Goal: Check status

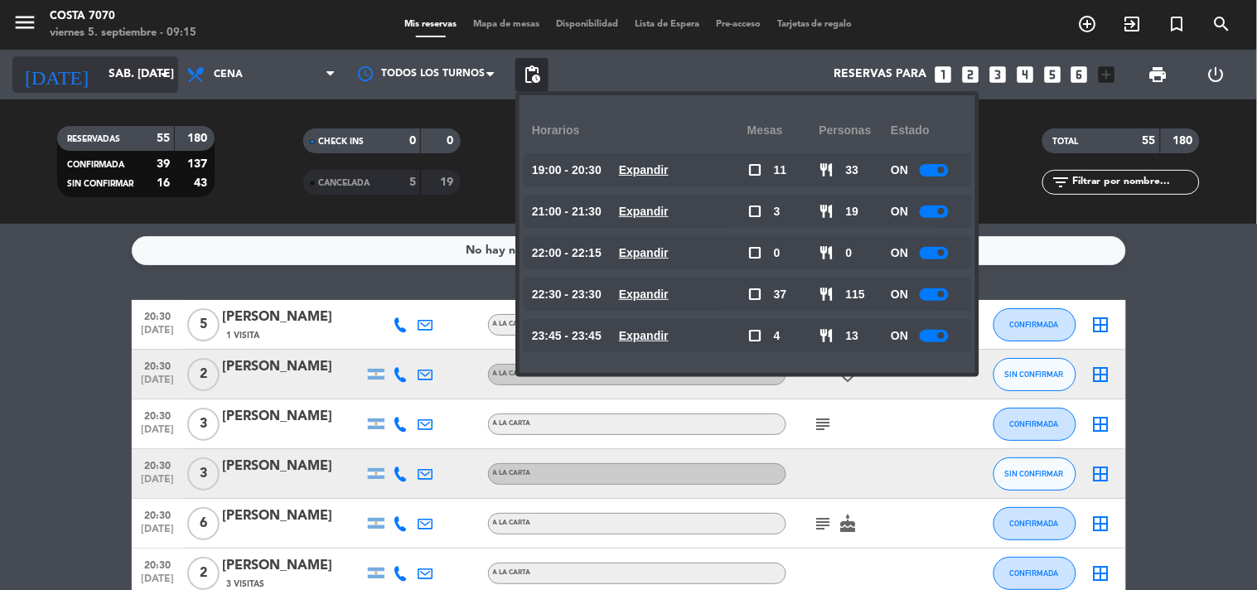
click at [129, 81] on input "sáb. [DATE]" at bounding box center [178, 75] width 157 height 30
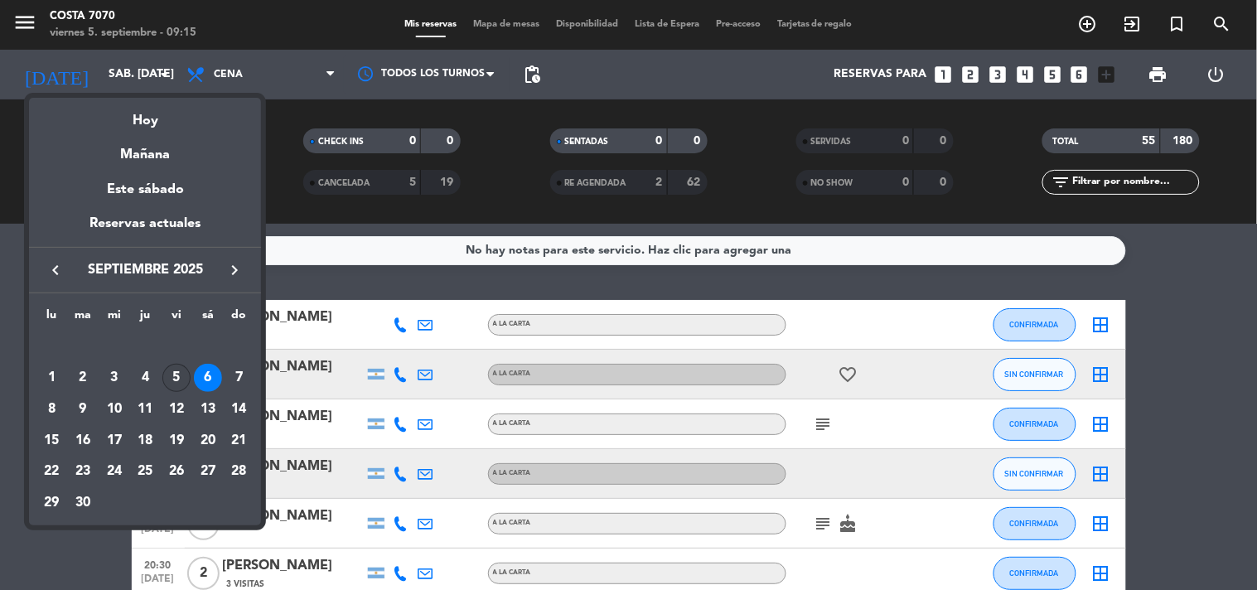
click at [166, 373] on div "5" at bounding box center [176, 378] width 28 height 28
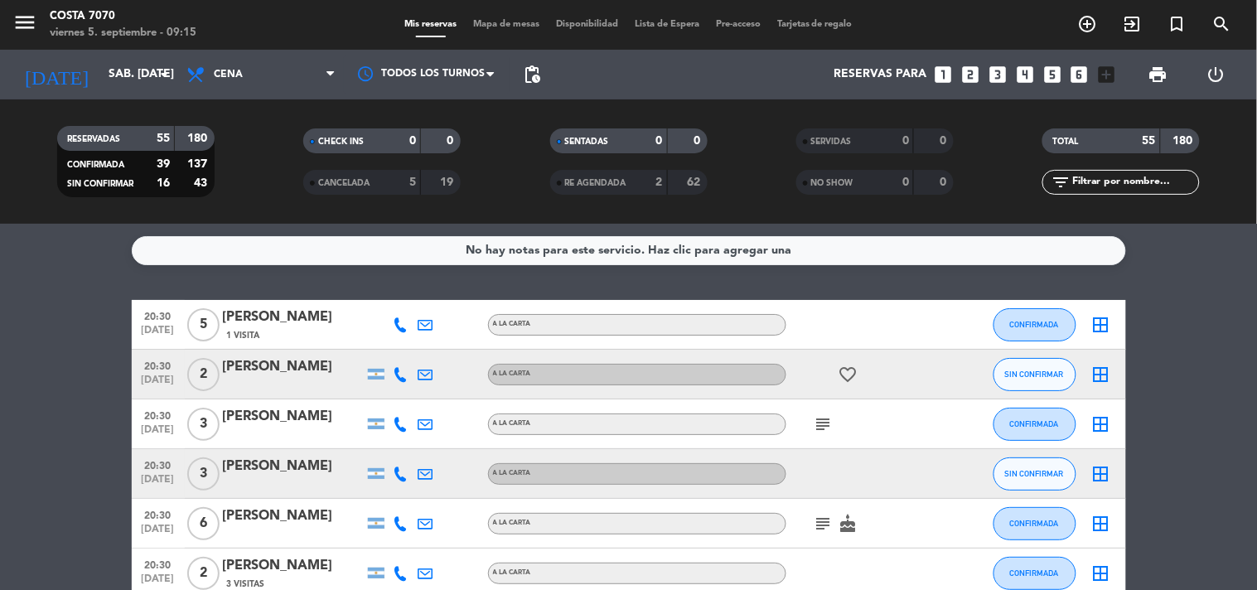
type input "vie. [DATE]"
click at [536, 75] on span "pending_actions" at bounding box center [532, 75] width 20 height 20
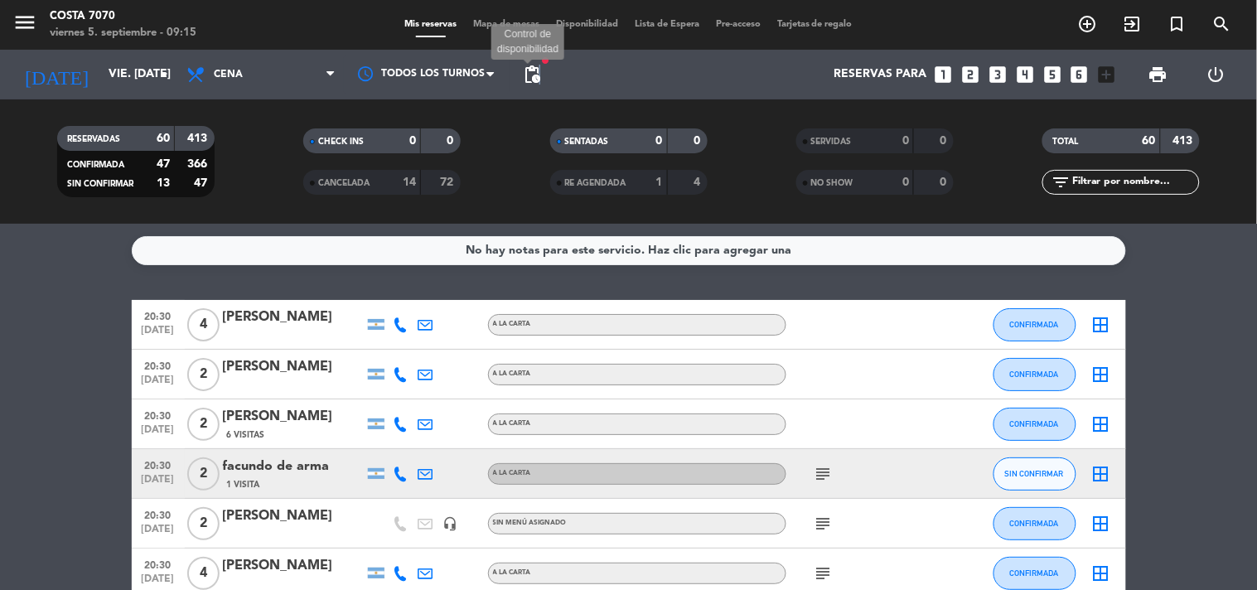
click at [540, 75] on span "pending_actions" at bounding box center [532, 75] width 20 height 20
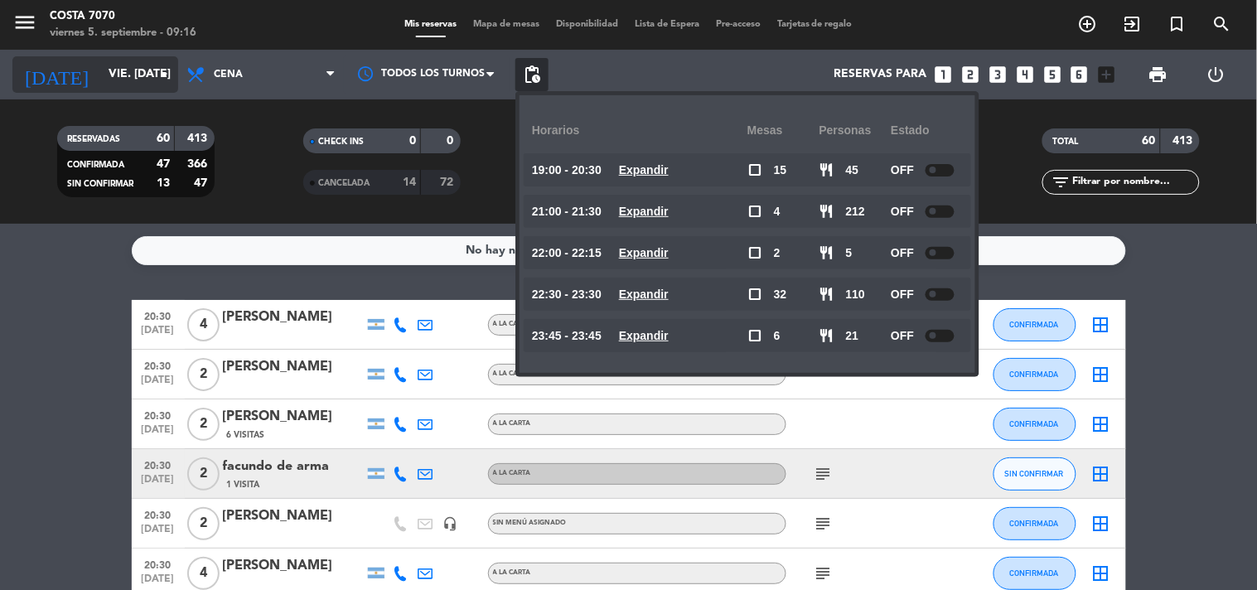
click at [100, 86] on input "vie. [DATE]" at bounding box center [178, 75] width 157 height 30
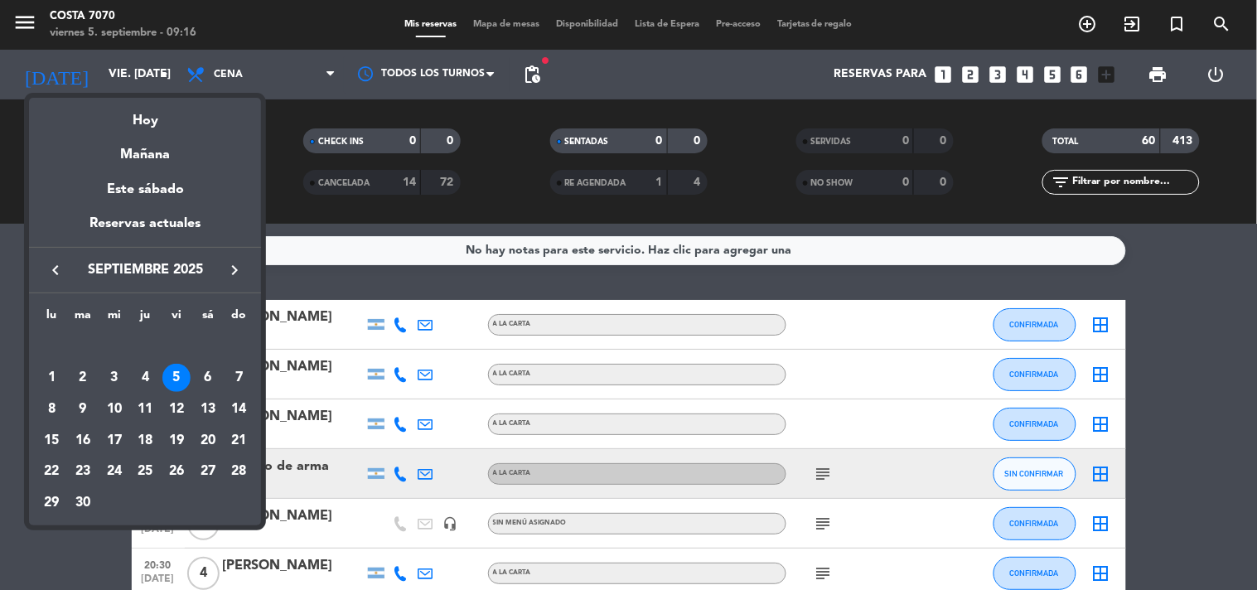
drag, startPoint x: 0, startPoint y: 400, endPoint x: 275, endPoint y: 220, distance: 328.3
click at [0, 399] on div at bounding box center [628, 295] width 1257 height 590
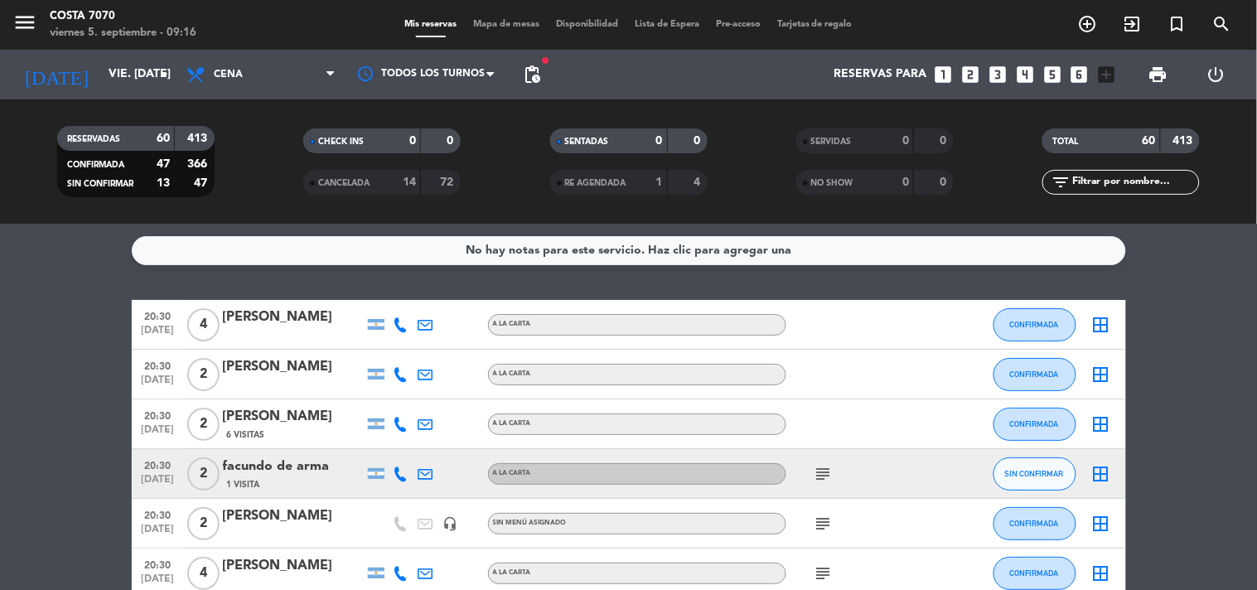
click at [542, 76] on span "pending_actions" at bounding box center [532, 74] width 33 height 33
drag, startPoint x: 182, startPoint y: 146, endPoint x: 254, endPoint y: 152, distance: 71.5
click at [253, 151] on filter-checkbox "RESERVADAS 60 413 CONFIRMADA 47 366 SIN CONFIRMAR 13 47" at bounding box center [135, 161] width 246 height 71
click at [259, 154] on div "CHECK INS 0 0" at bounding box center [382, 148] width 246 height 41
drag, startPoint x: 67, startPoint y: 279, endPoint x: 66, endPoint y: 288, distance: 8.3
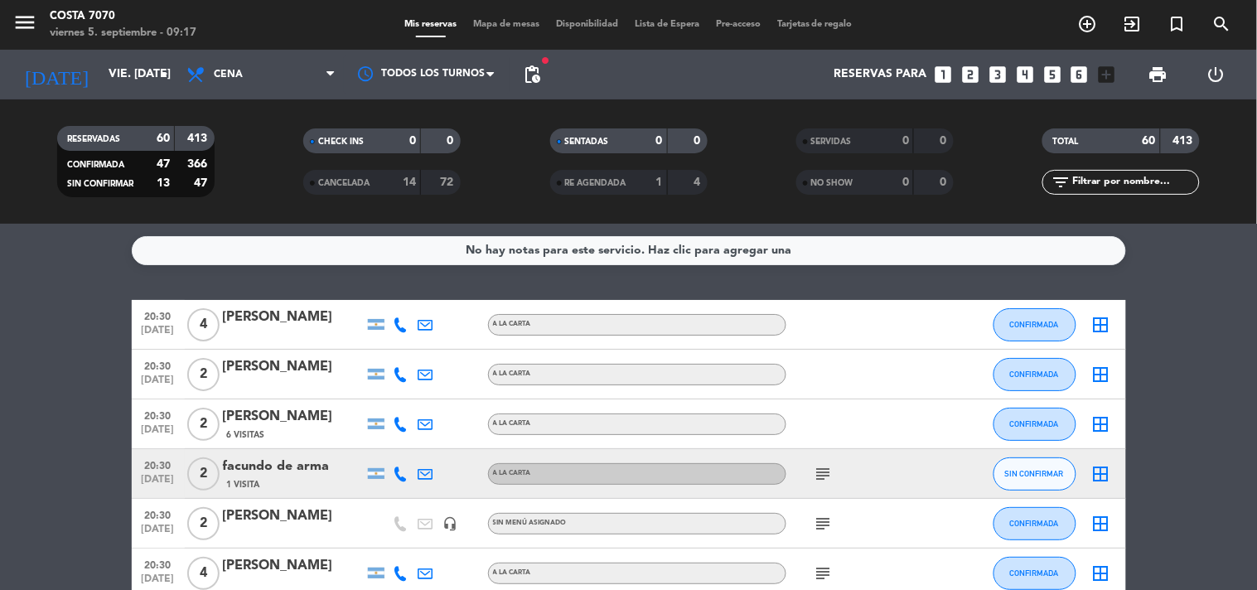
click at [65, 280] on div "No hay notas para este servicio. Haz clic para agregar una 20:30 [DATE] 4 [PERS…" at bounding box center [628, 407] width 1257 height 366
